Goal: Obtain resource: Download file/media

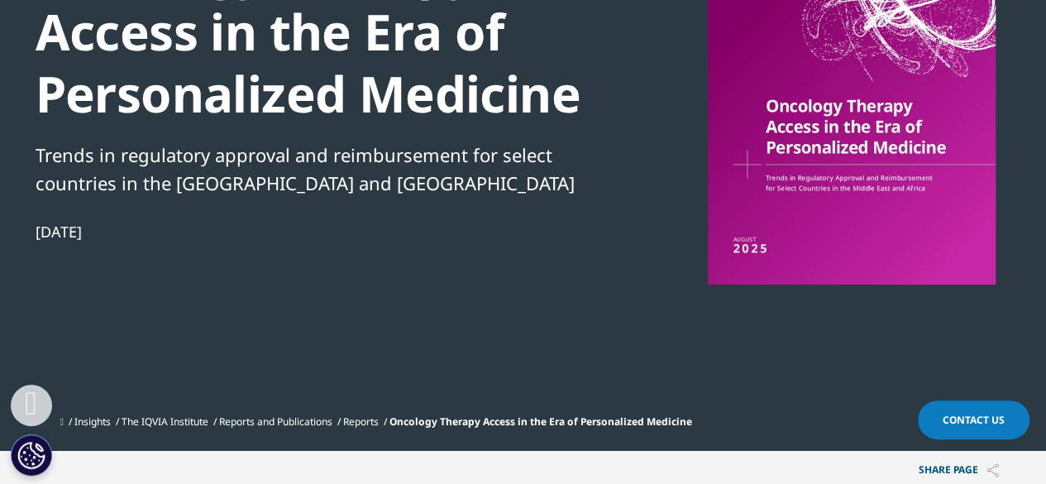
scroll to position [198, 0]
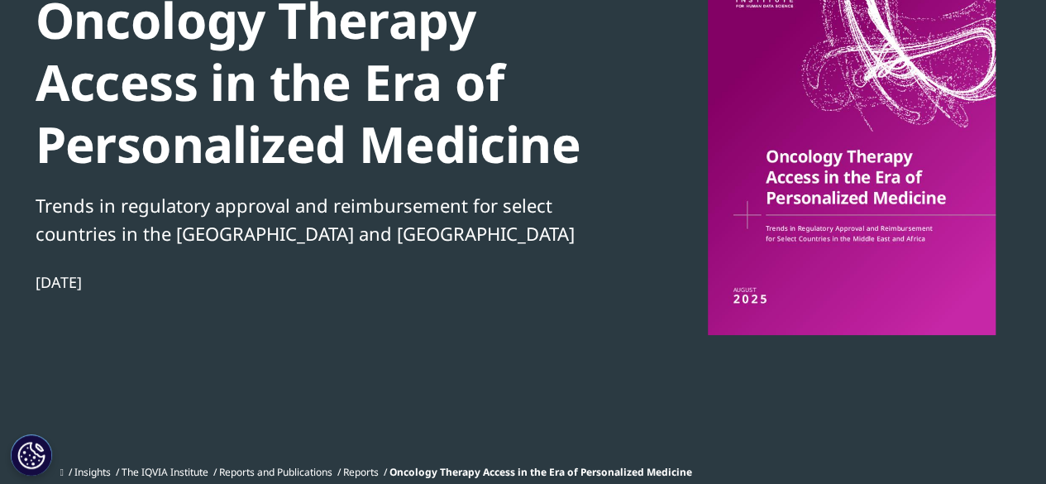
click at [884, 221] on div at bounding box center [851, 149] width 319 height 372
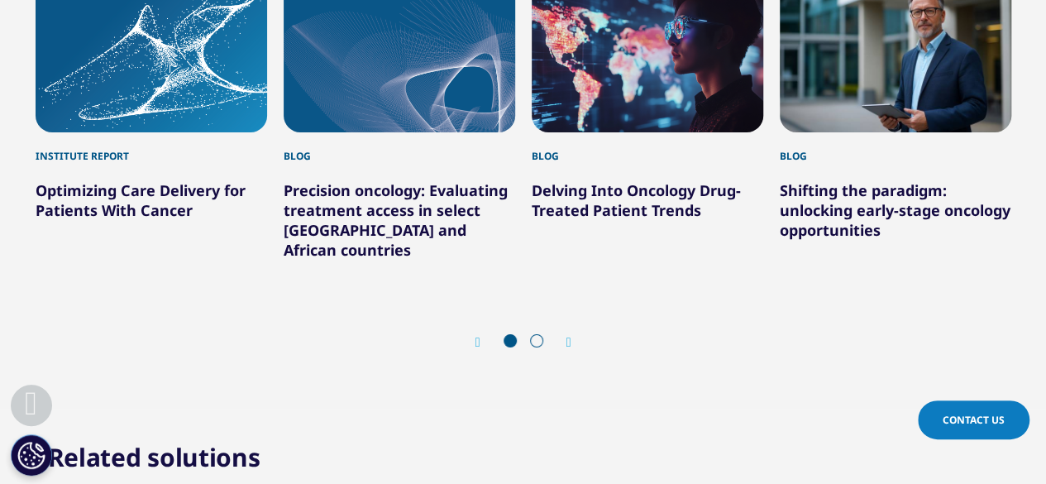
scroll to position [2776, 0]
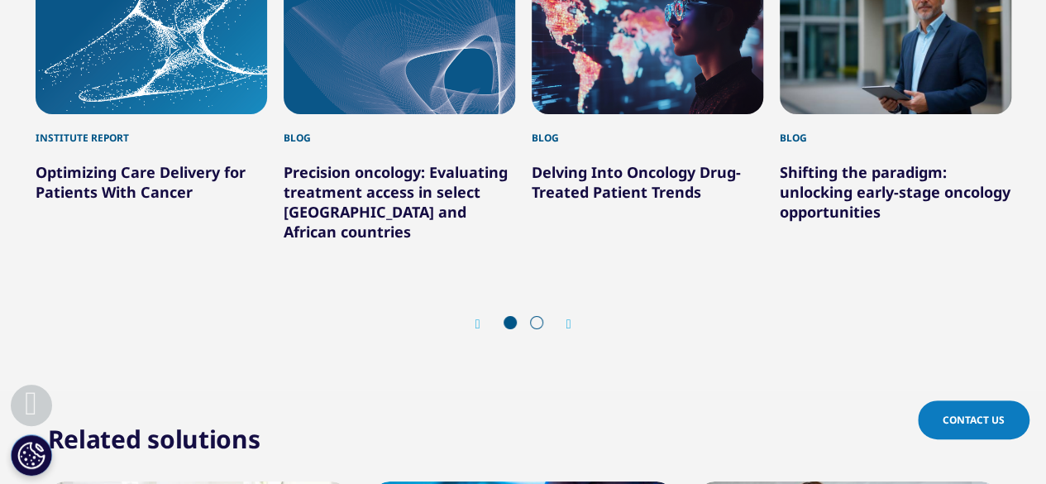
click at [570, 317] on icon "Next slide" at bounding box center [568, 323] width 5 height 13
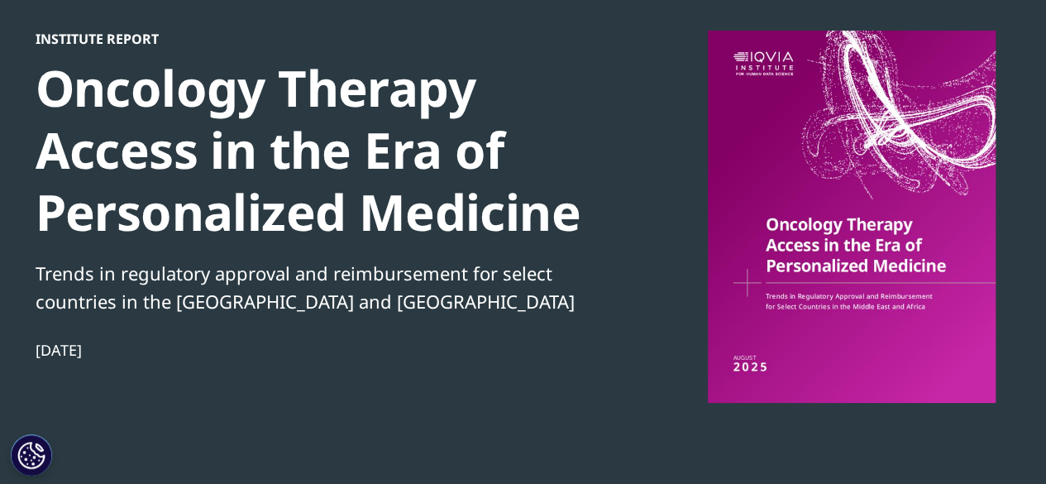
scroll to position [0, 0]
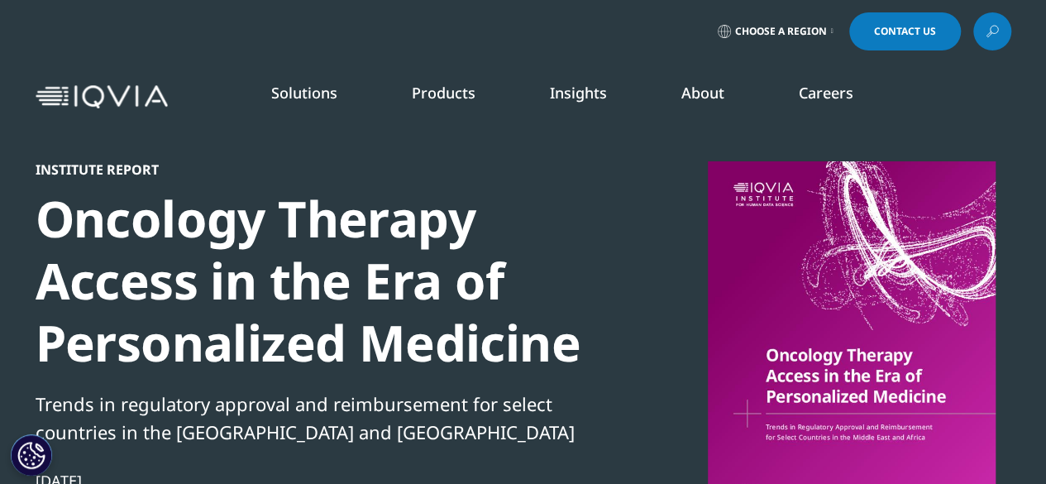
click at [930, 79] on nav "Solutions quick find a capability Clear Search Loading SOLUTIONS Research & Dev…" at bounding box center [592, 97] width 837 height 78
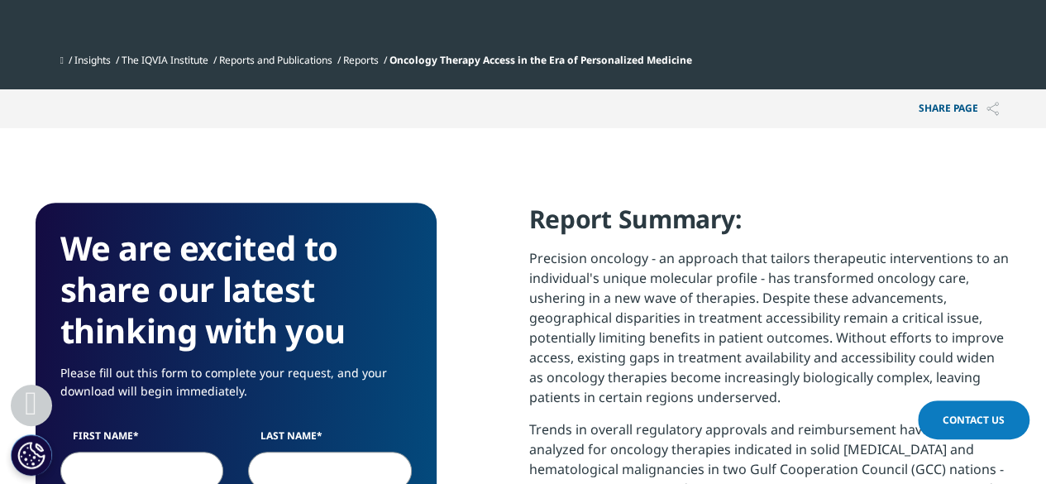
scroll to position [402, 0]
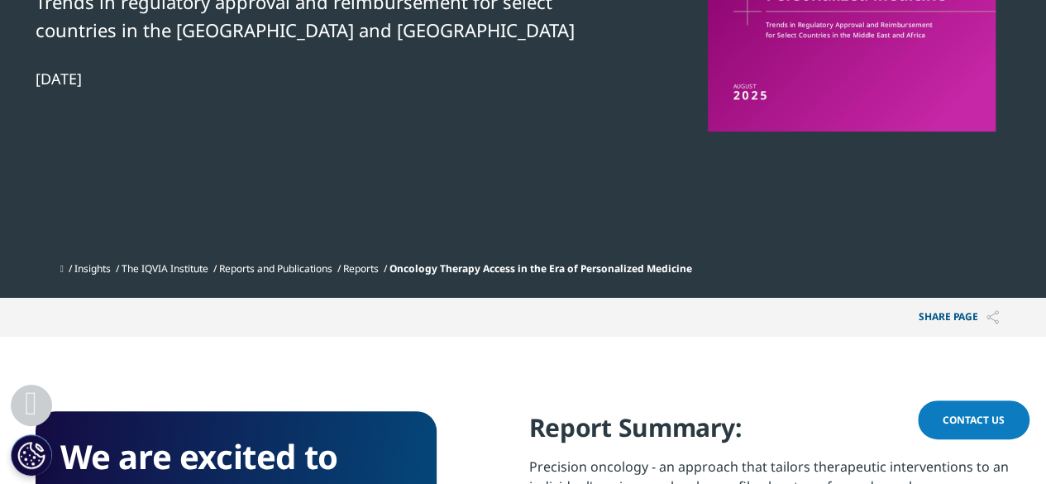
click at [990, 317] on img at bounding box center [992, 317] width 12 height 14
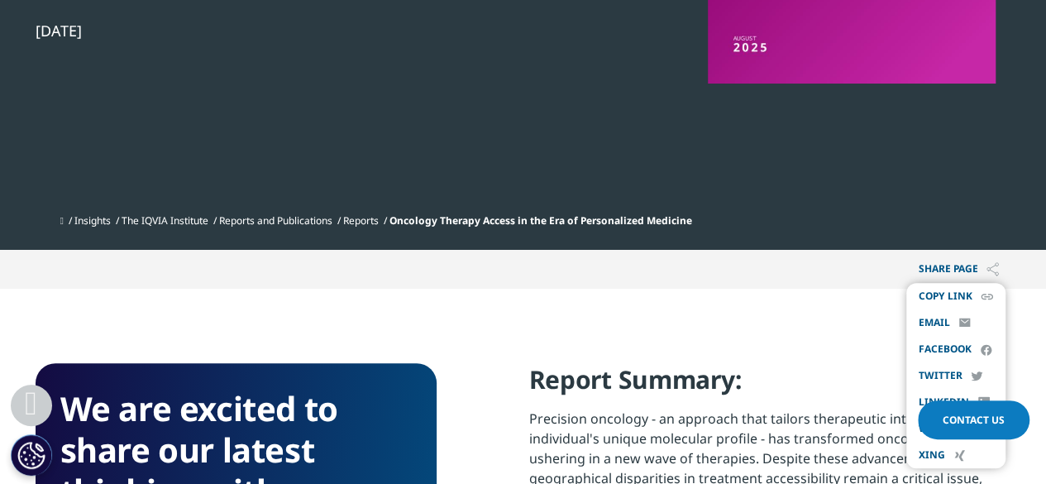
scroll to position [455, 0]
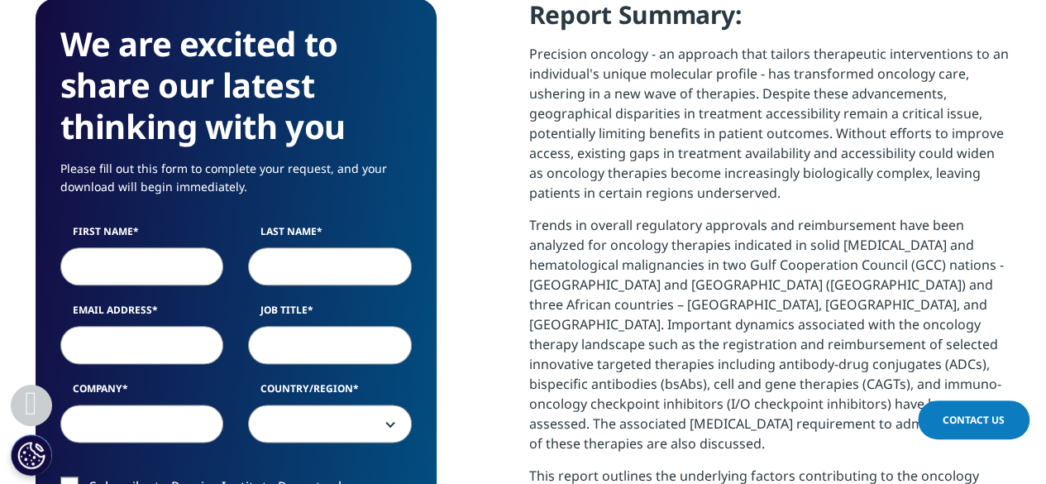
scroll to position [823, 0]
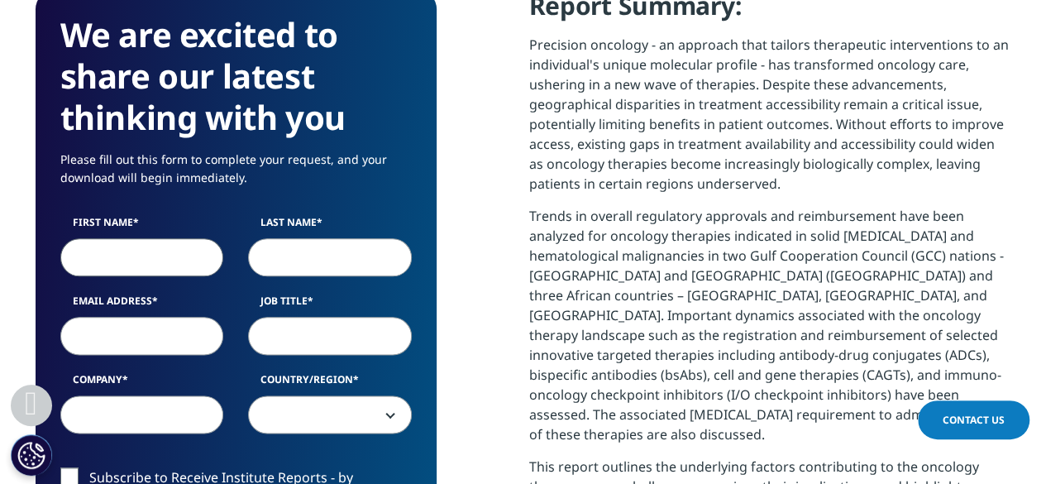
click at [105, 246] on input "First Name" at bounding box center [142, 257] width 164 height 38
type input "Souad"
type input "Rabhi"
type input "[EMAIL_ADDRESS][DOMAIN_NAME]"
select select "[GEOGRAPHIC_DATA]"
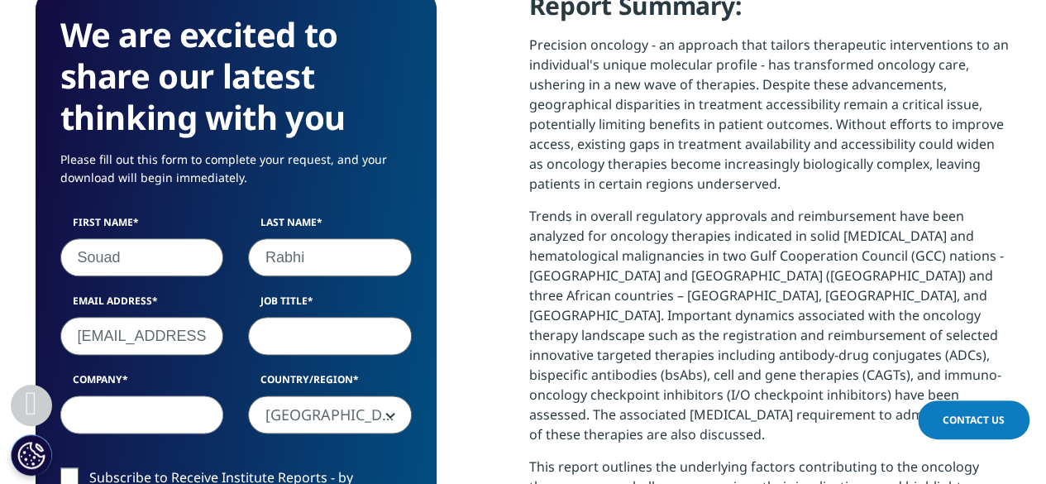
click at [330, 335] on input "Job Title" at bounding box center [330, 336] width 164 height 38
type input "Market Access"
click at [144, 414] on input "Company" at bounding box center [142, 414] width 164 height 38
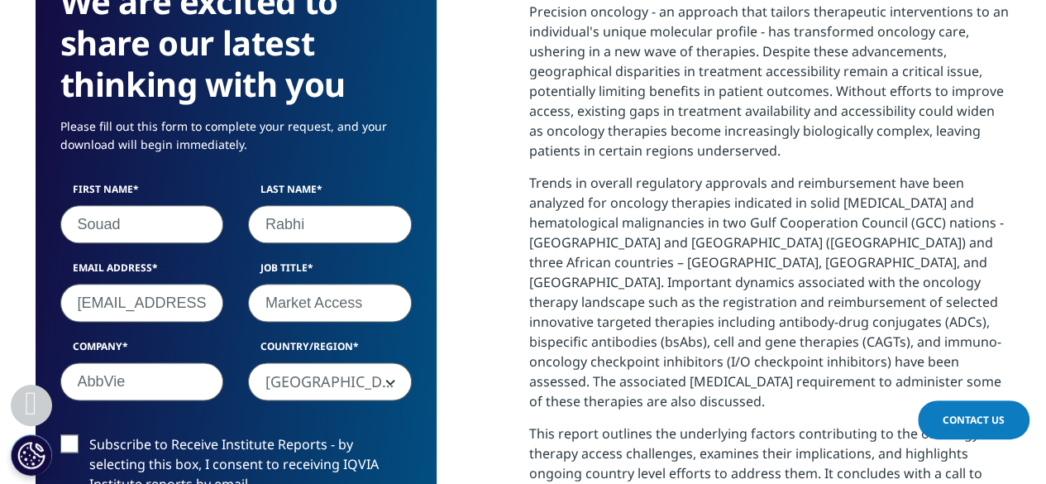
scroll to position [989, 0]
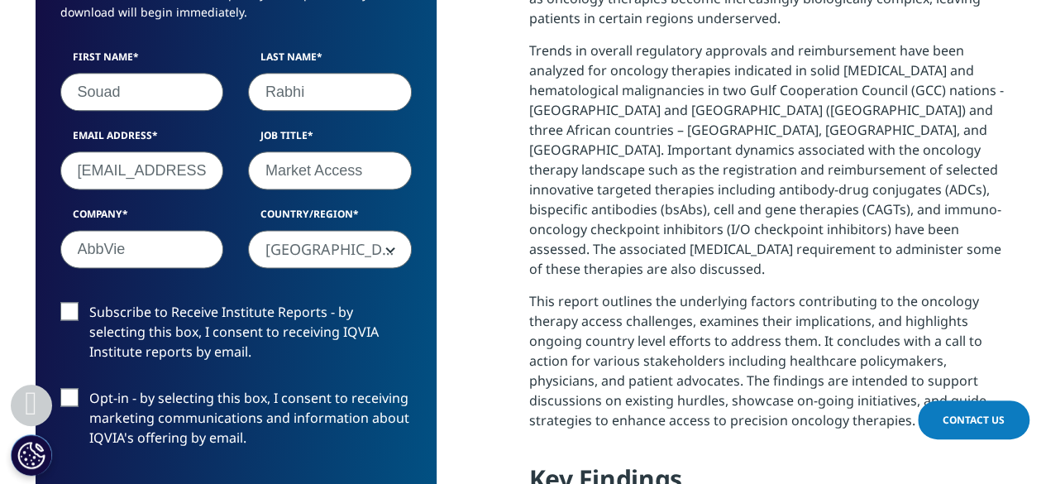
type input "AbbVie"
click at [81, 305] on label "Subscribe to Receive Institute Reports - by selecting this box, I consent to re…" at bounding box center [235, 336] width 351 height 69
click at [89, 302] on input "Subscribe to Receive Institute Reports - by selecting this box, I consent to re…" at bounding box center [89, 302] width 0 height 0
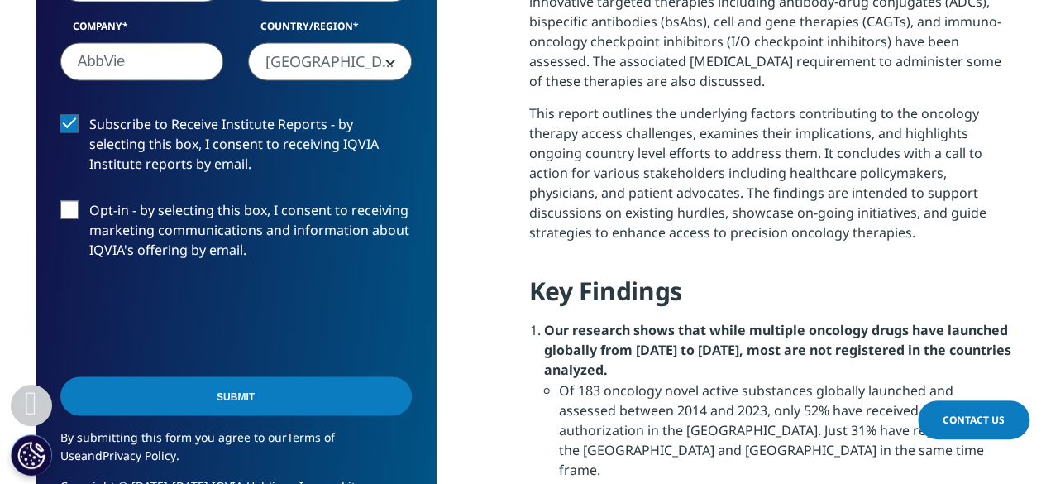
scroll to position [1242, 0]
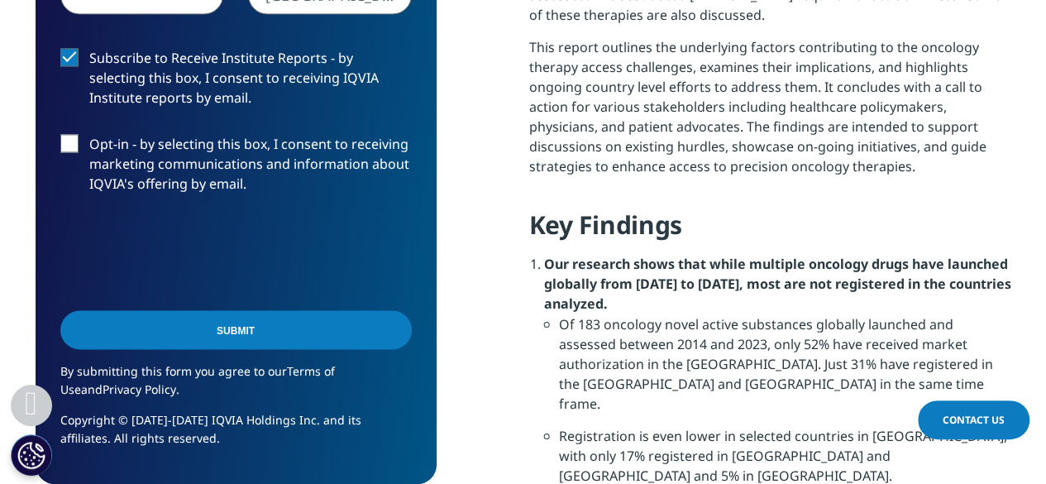
click at [269, 325] on input "Submit" at bounding box center [235, 329] width 351 height 39
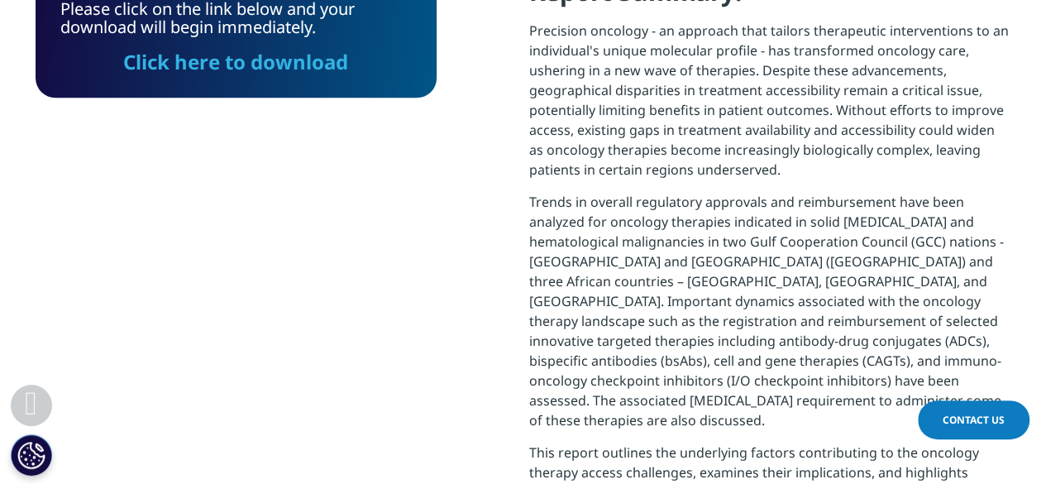
scroll to position [122, 400]
click at [207, 55] on link "Click here to download" at bounding box center [235, 61] width 225 height 27
